Goal: Task Accomplishment & Management: Use online tool/utility

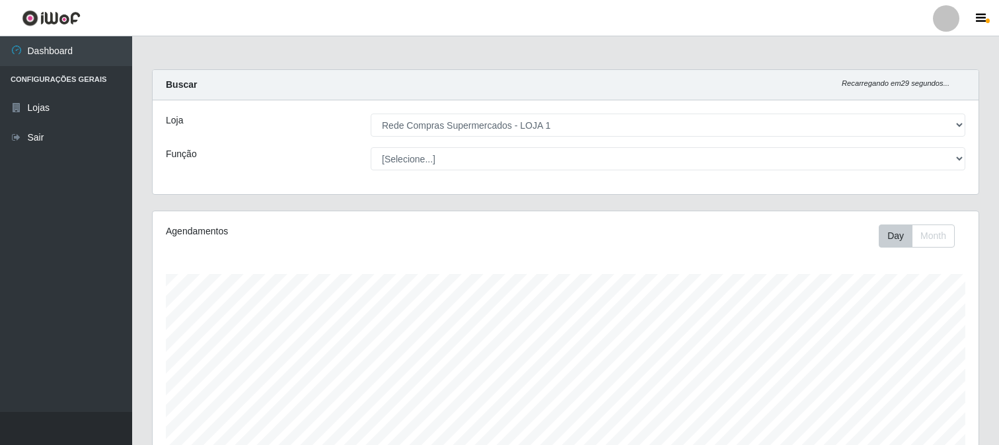
select select "158"
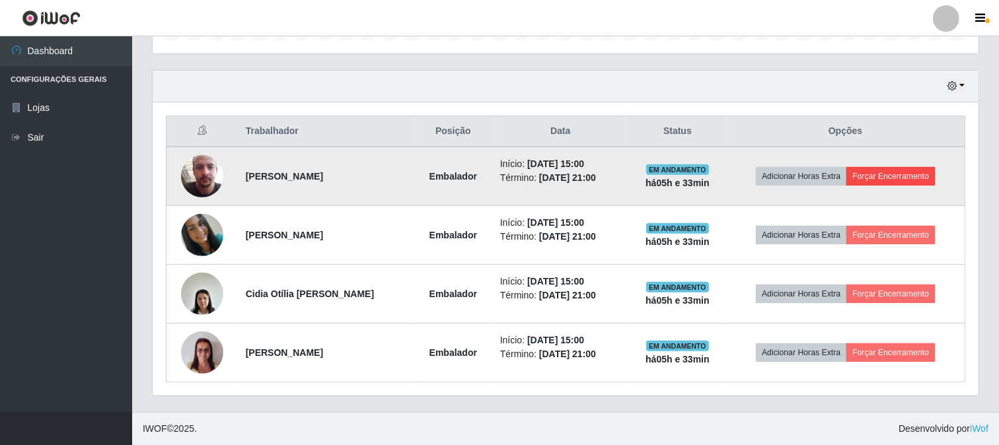
scroll to position [274, 826]
click at [890, 174] on button "Forçar Encerramento" at bounding box center [890, 176] width 89 height 19
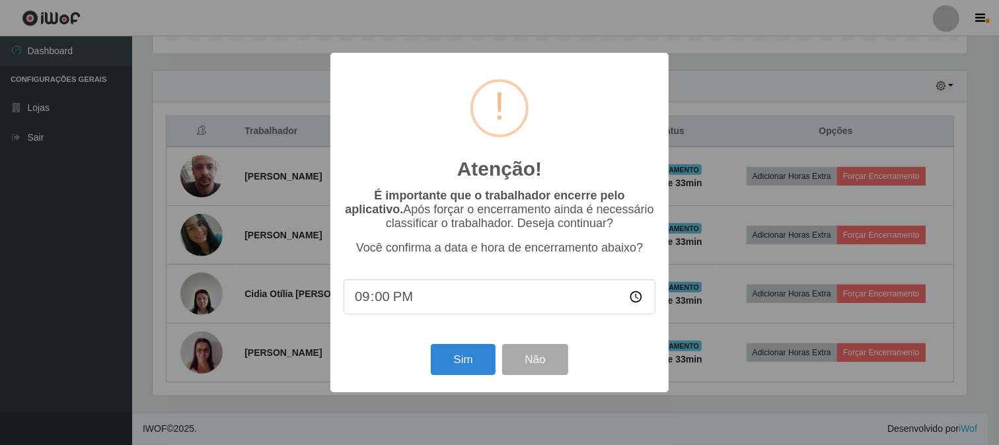
scroll to position [274, 817]
click at [458, 355] on button "Sim" at bounding box center [465, 359] width 64 height 31
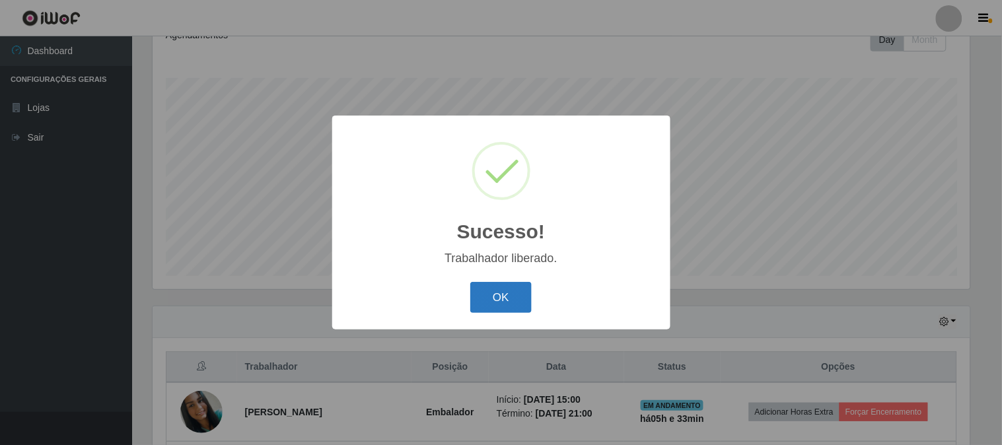
click at [491, 295] on button "OK" at bounding box center [500, 297] width 61 height 31
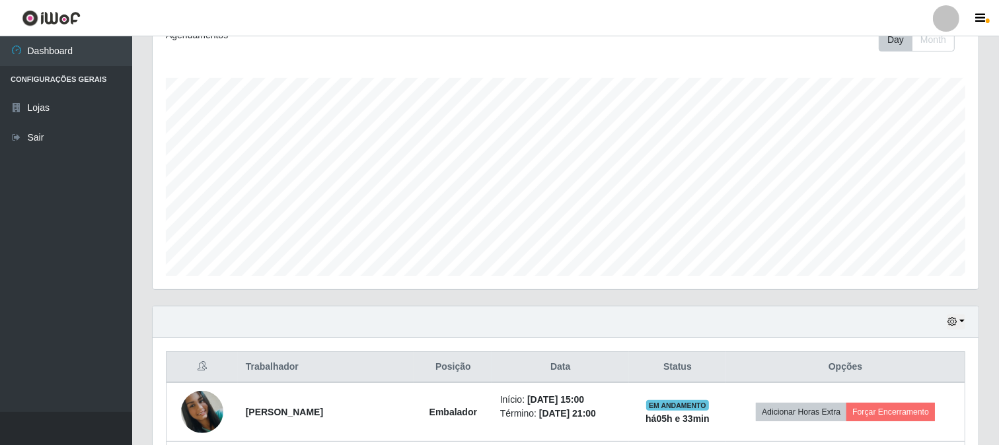
scroll to position [344, 0]
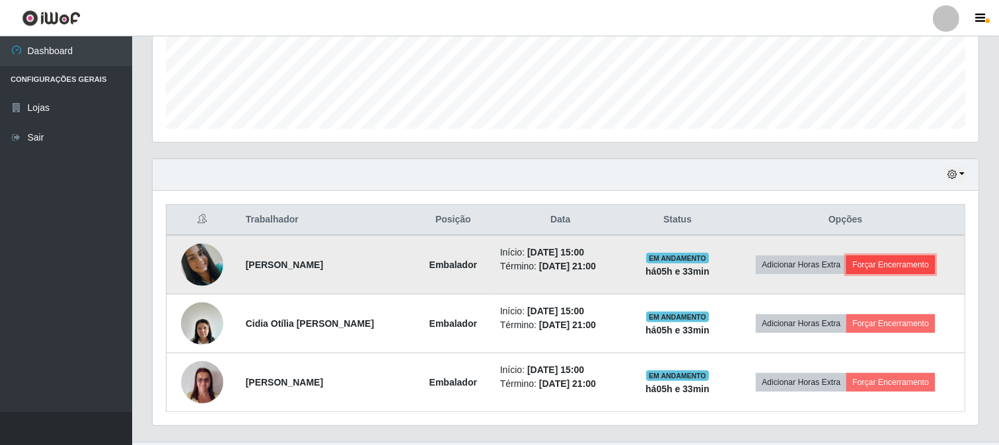
click at [906, 261] on button "Forçar Encerramento" at bounding box center [890, 265] width 89 height 19
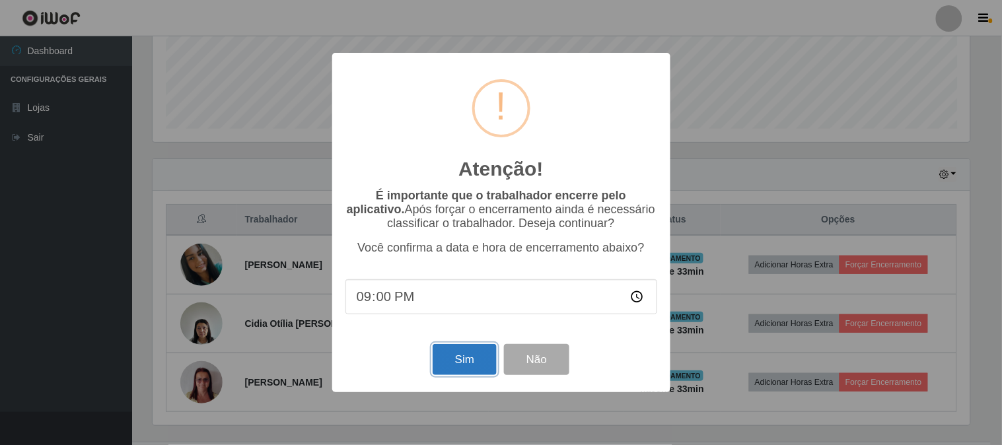
click at [459, 367] on button "Sim" at bounding box center [465, 359] width 64 height 31
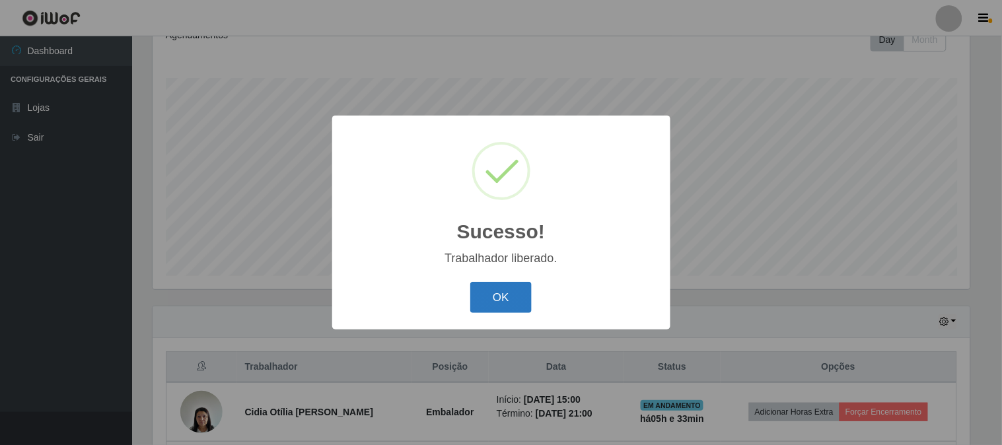
click at [523, 305] on button "OK" at bounding box center [500, 297] width 61 height 31
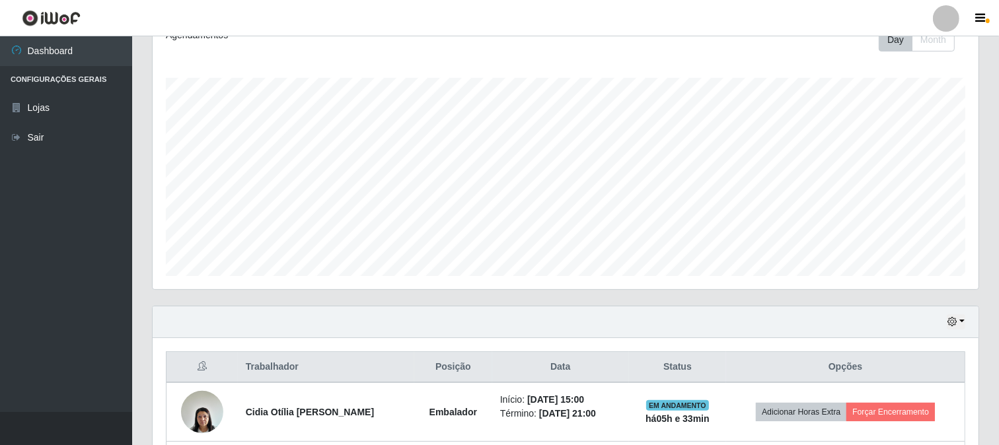
scroll to position [315, 0]
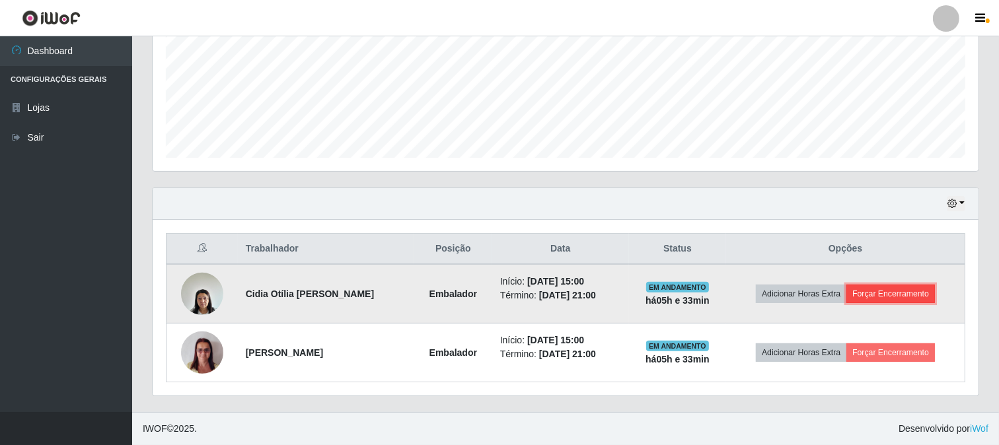
click at [906, 296] on button "Forçar Encerramento" at bounding box center [890, 294] width 89 height 19
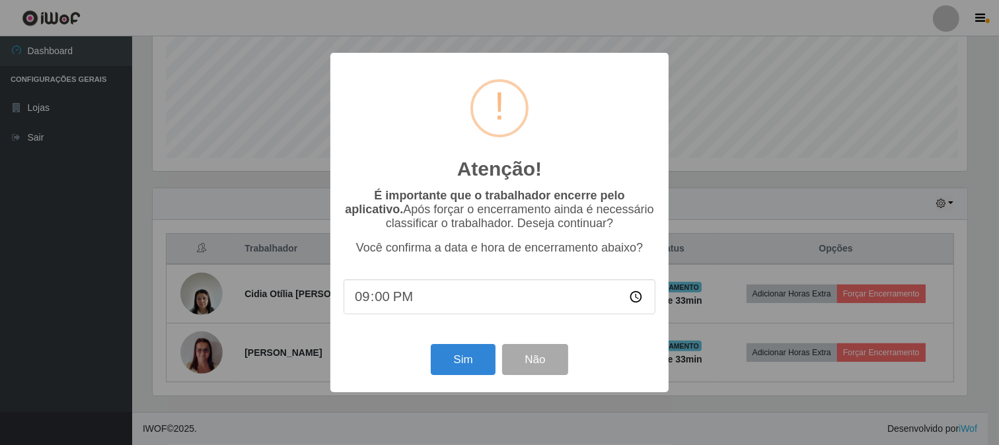
scroll to position [274, 817]
click at [461, 373] on button "Sim" at bounding box center [465, 359] width 64 height 31
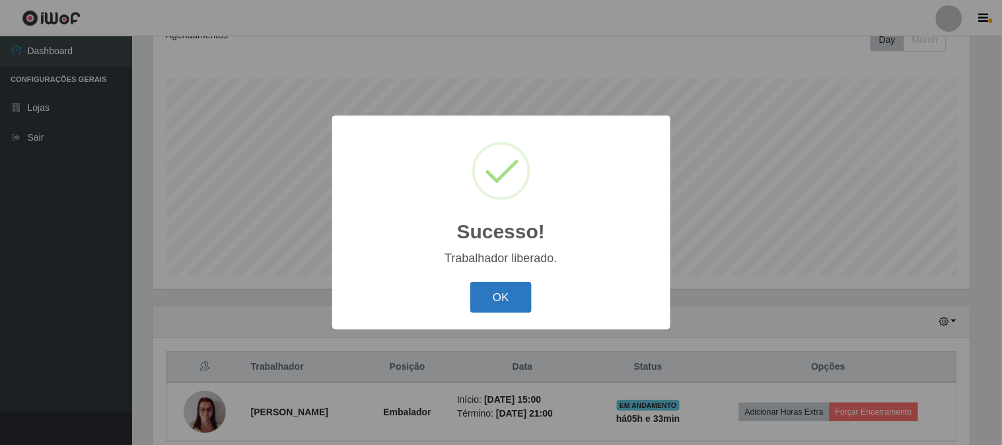
click at [505, 289] on button "OK" at bounding box center [500, 297] width 61 height 31
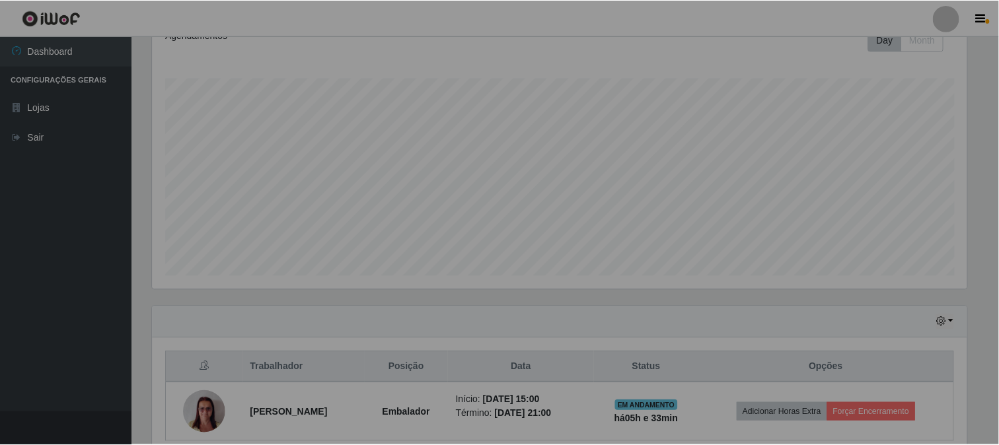
scroll to position [0, 0]
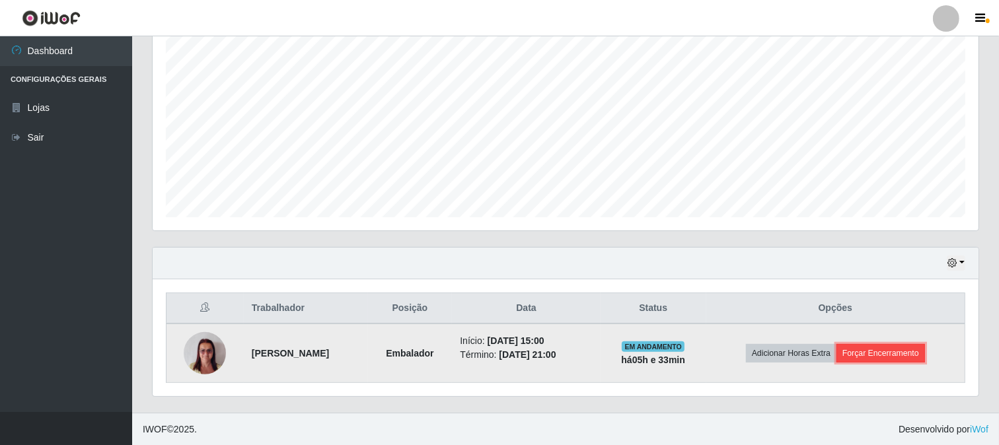
click at [877, 353] on button "Forçar Encerramento" at bounding box center [880, 353] width 89 height 19
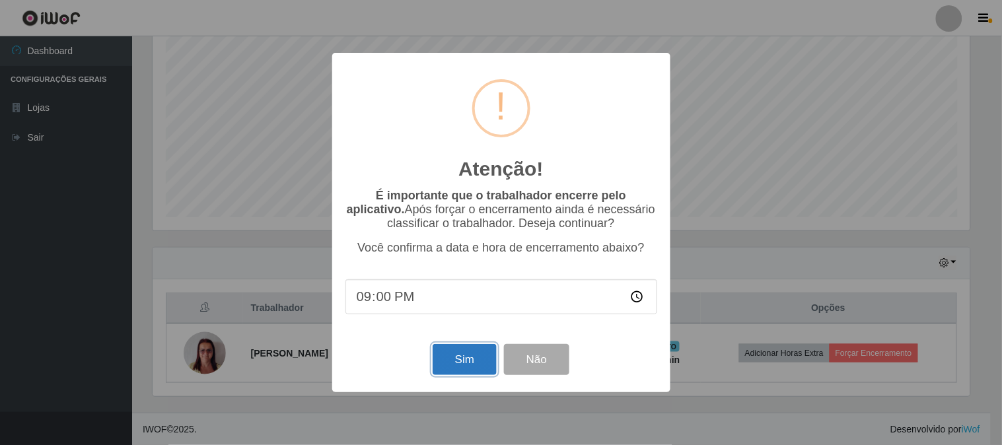
click at [485, 362] on button "Sim" at bounding box center [465, 359] width 64 height 31
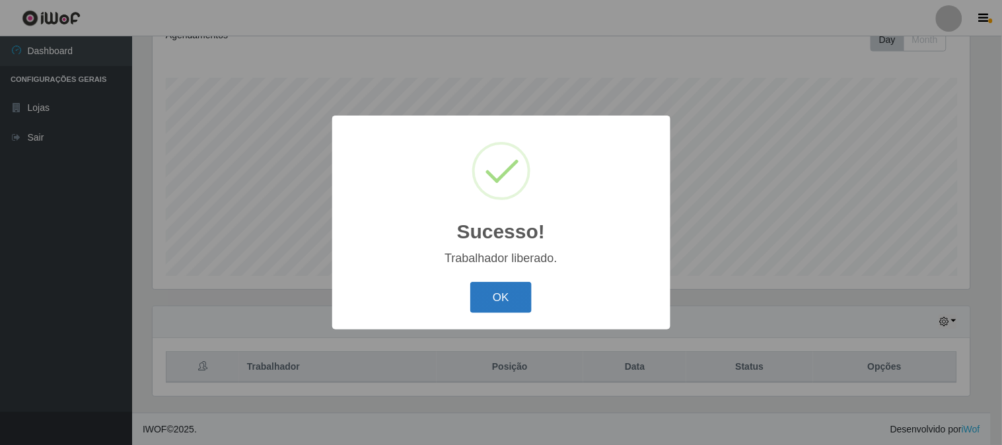
click at [506, 299] on button "OK" at bounding box center [500, 297] width 61 height 31
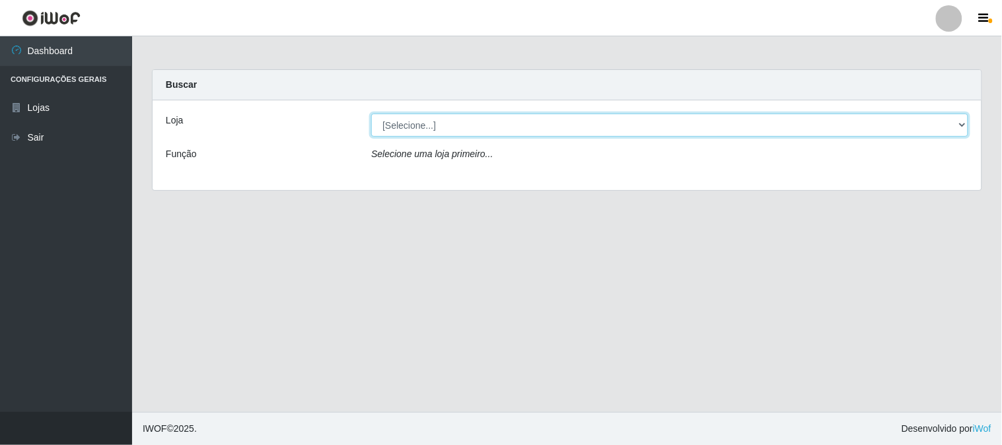
click at [424, 122] on select "[Selecione...] Rede Compras Supermercados - LOJA 1" at bounding box center [669, 125] width 597 height 23
select select "158"
click at [371, 114] on select "[Selecione...] Rede Compras Supermercados - LOJA 1" at bounding box center [669, 125] width 597 height 23
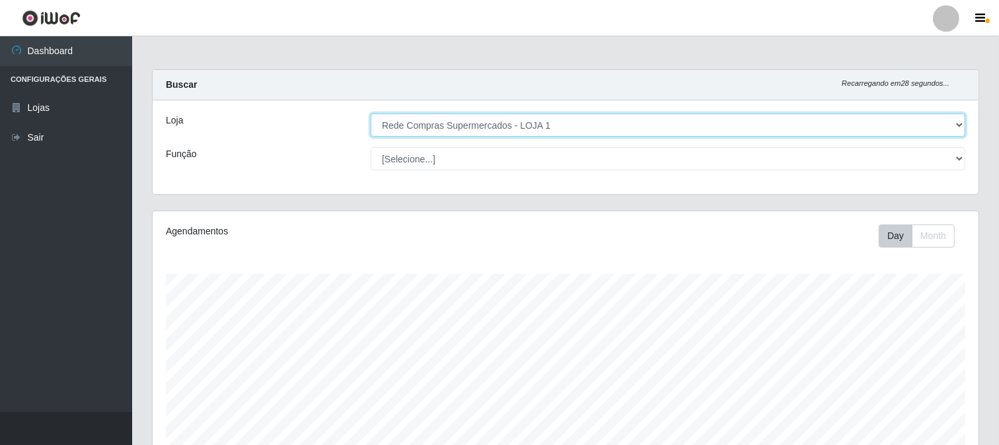
scroll to position [274, 826]
